Goal: Information Seeking & Learning: Learn about a topic

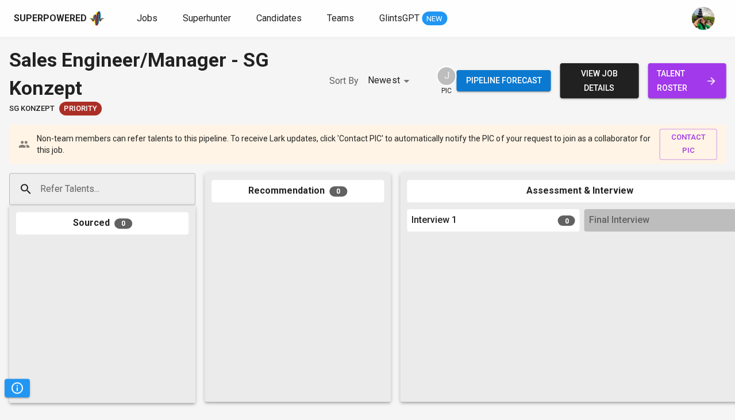
click at [580, 2] on div "Superpowered Jobs Superhunter Candidates Teams GlintsGPT NEW" at bounding box center [367, 18] width 735 height 37
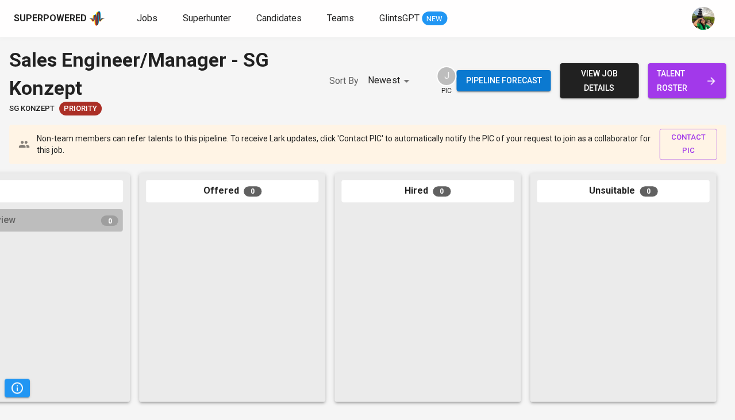
scroll to position [0, 634]
click at [599, 93] on span "view job details" at bounding box center [599, 81] width 60 height 28
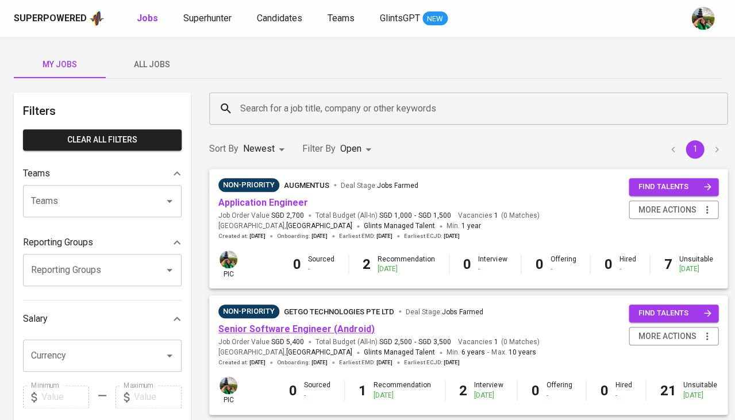
click at [286, 324] on link "Senior Software Engineer (Android)" at bounding box center [296, 329] width 156 height 11
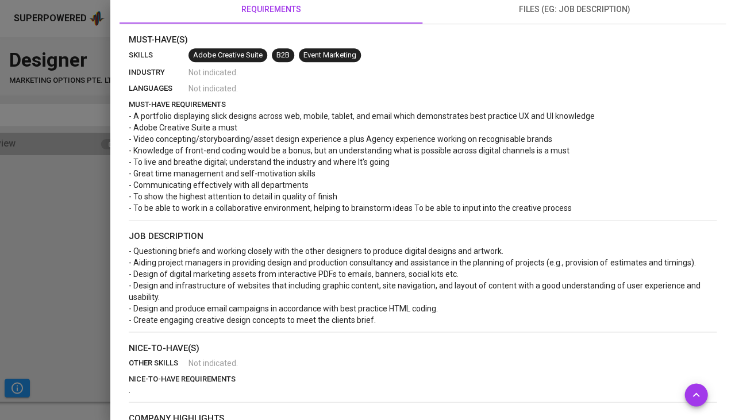
scroll to position [251, 0]
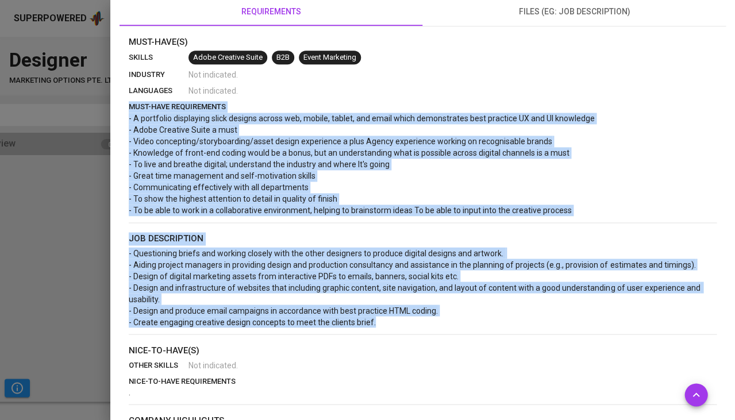
drag, startPoint x: 130, startPoint y: 103, endPoint x: 378, endPoint y: 315, distance: 326.5
click at [378, 315] on div "Must-Have(s) skills Adobe Creative Suite B2B Event Marketing industry Not indic…" at bounding box center [423, 279] width 588 height 487
copy div "must-have requirements - A portfolio displaying slick designs across web, mobil…"
click at [34, 267] on div at bounding box center [367, 210] width 735 height 420
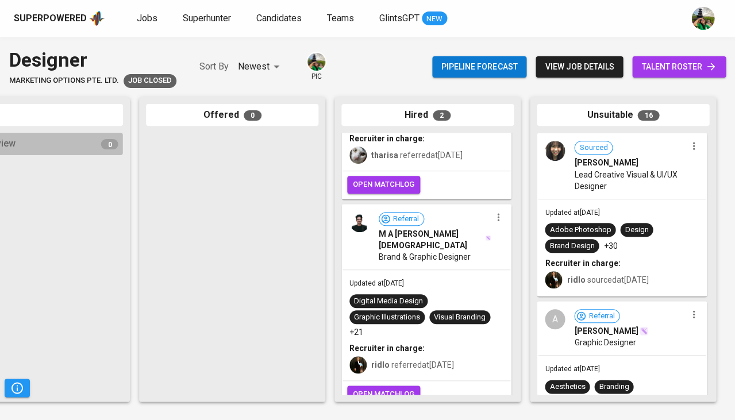
click at [698, 69] on span "talent roster" at bounding box center [678, 67] width 75 height 14
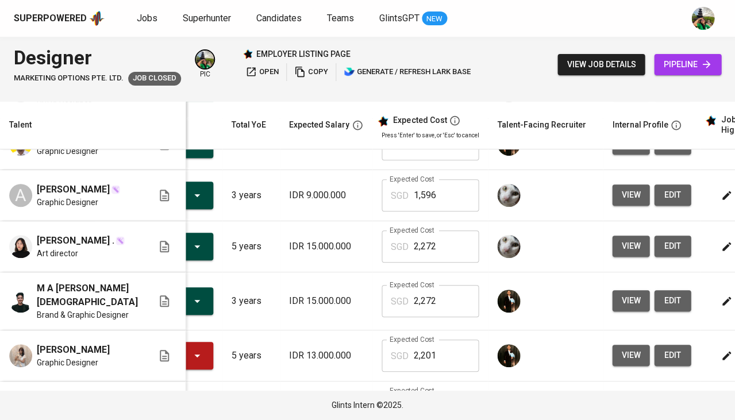
scroll to position [86, 94]
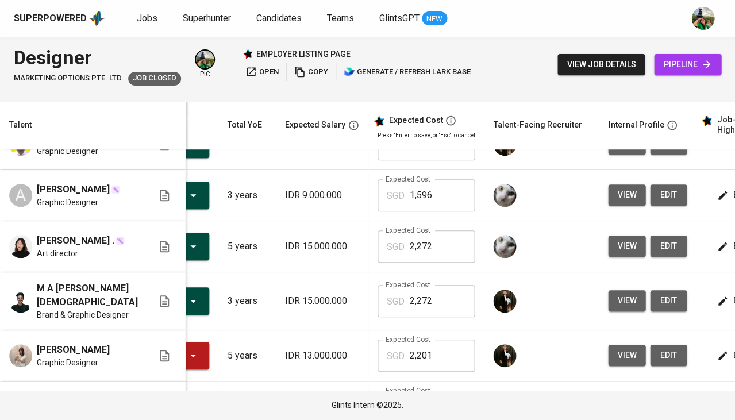
click at [717, 297] on icon "button" at bounding box center [722, 300] width 11 height 11
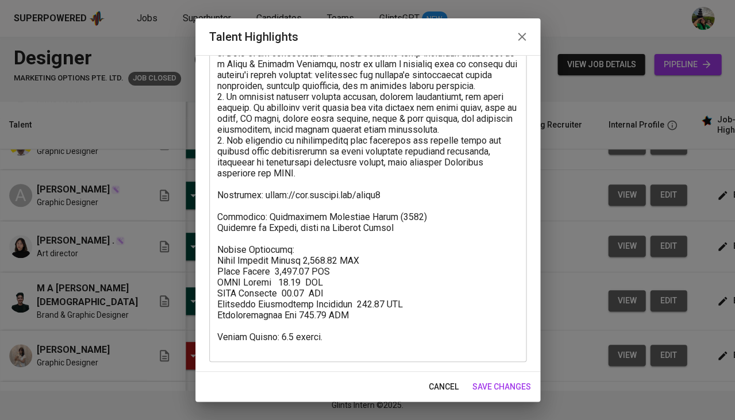
scroll to position [94, 0]
click at [432, 389] on span "cancel" at bounding box center [444, 387] width 30 height 14
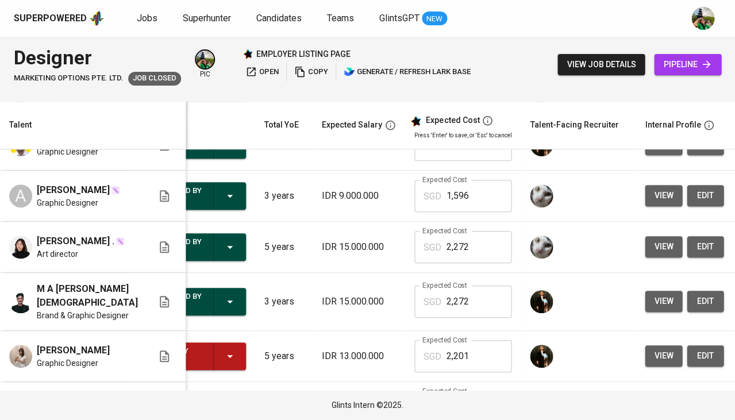
scroll to position [0, 52]
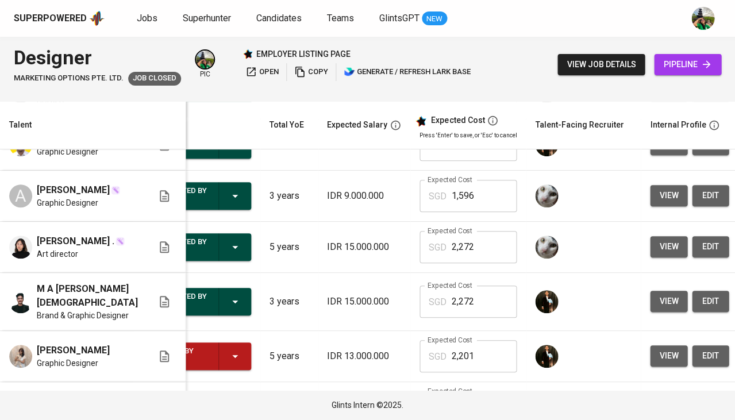
click at [617, 72] on button "view job details" at bounding box center [600, 64] width 87 height 21
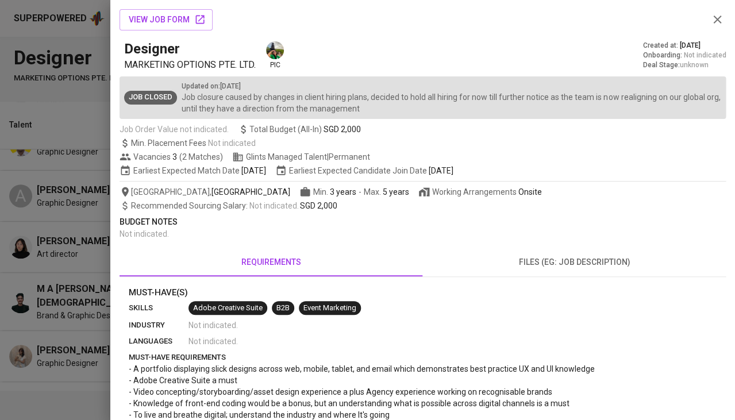
click at [612, 69] on div "Designer MARKETING OPTIONS PTE. LTD. pic Created at : Oct 11, 2024 Onboarding :…" at bounding box center [423, 56] width 606 height 32
click at [48, 207] on div at bounding box center [367, 210] width 735 height 420
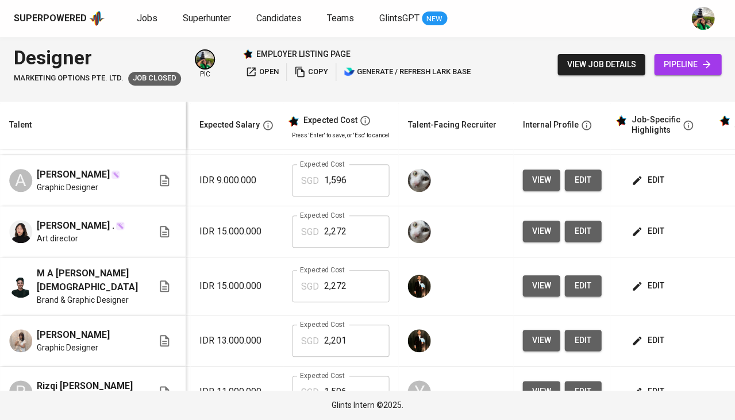
scroll to position [101, 183]
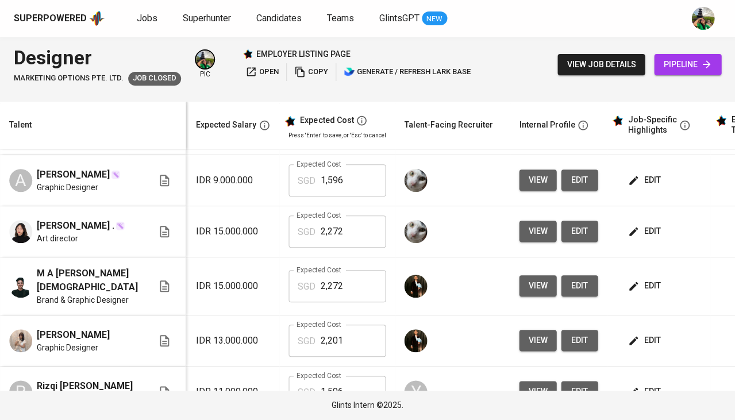
click at [630, 283] on span "edit" at bounding box center [645, 286] width 30 height 14
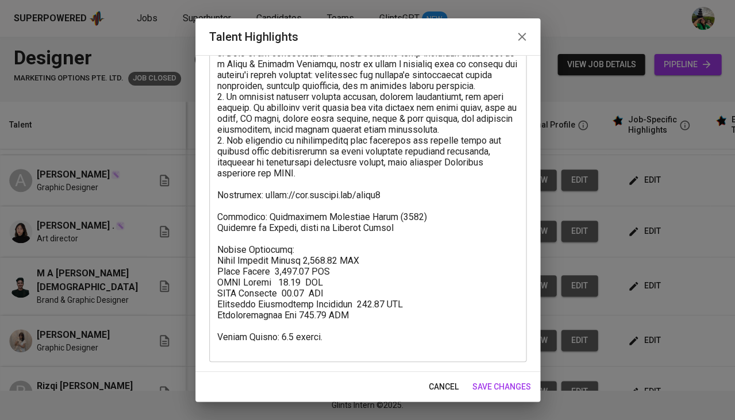
scroll to position [94, 0]
click at [438, 383] on span "cancel" at bounding box center [444, 387] width 30 height 14
